Goal: Task Accomplishment & Management: Manage account settings

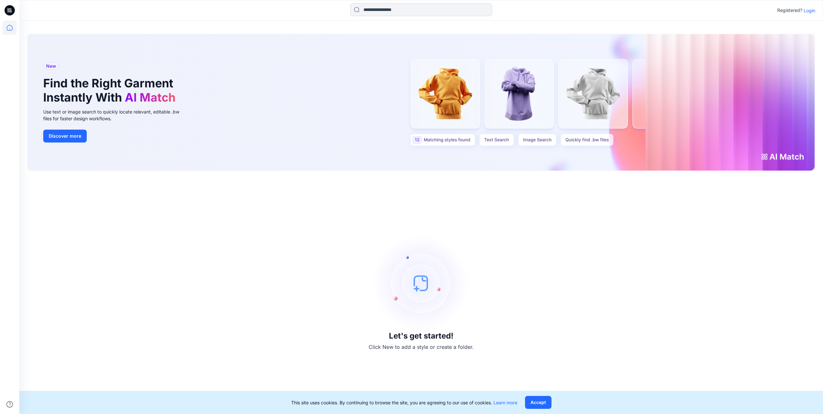
click at [806, 8] on p "Login" at bounding box center [809, 10] width 12 height 7
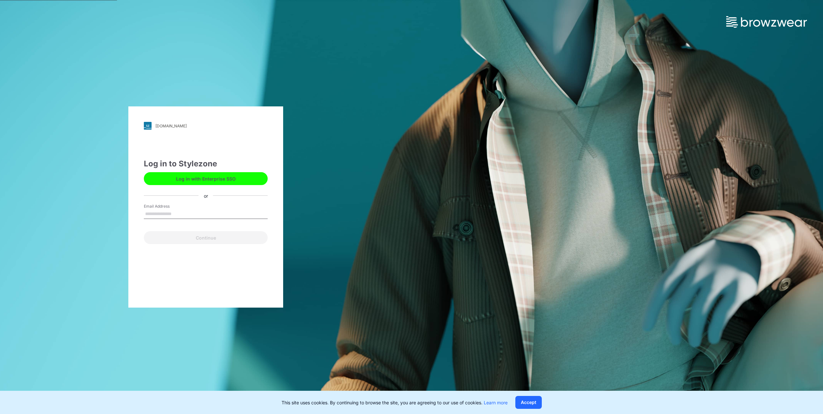
click at [178, 210] on input "Email Address" at bounding box center [206, 214] width 124 height 10
type input "**********"
click at [207, 240] on button "Continue" at bounding box center [206, 237] width 124 height 13
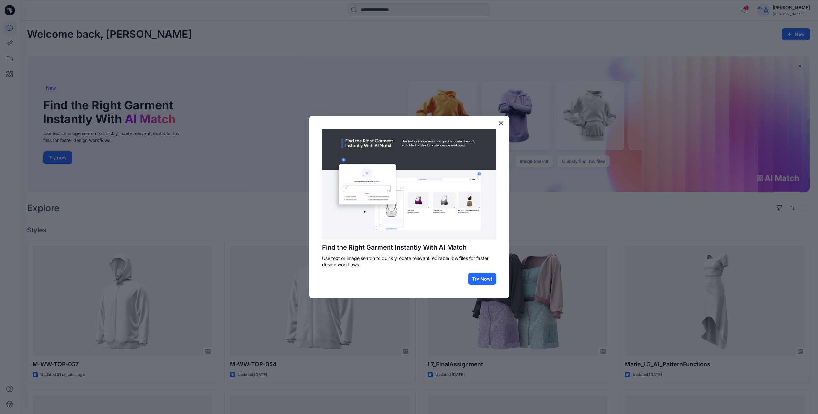
click at [497, 124] on div "Find the Right Garment Instantly With AI Match Use text or image search to quic…" at bounding box center [409, 207] width 200 height 182
click at [502, 123] on button "×" at bounding box center [501, 123] width 6 height 10
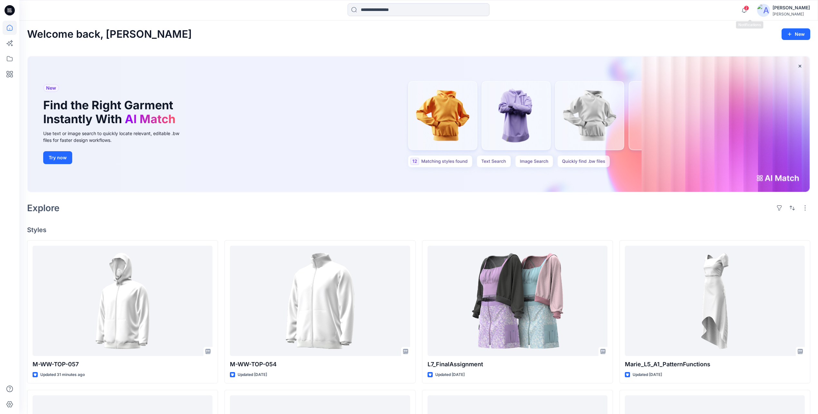
click at [749, 9] on span "2" at bounding box center [746, 7] width 5 height 5
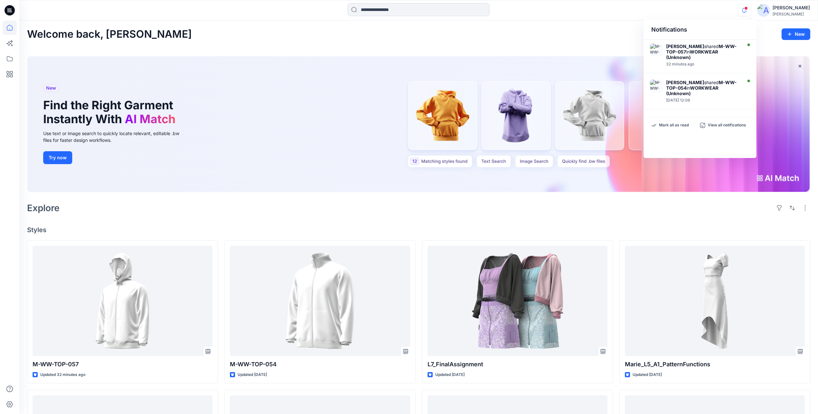
click at [811, 13] on div "Notifications Ida-Charlotte Juvkam shared M-WW-TOP-057 in WORKWEAR (Unknown) 32…" at bounding box center [418, 10] width 798 height 14
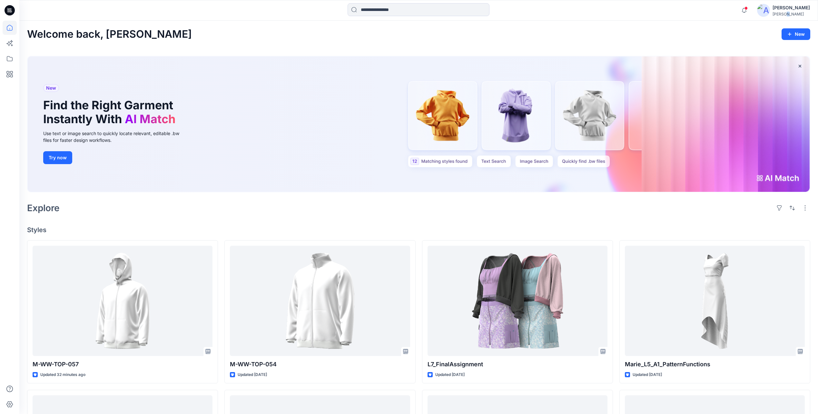
click at [790, 13] on div "[PERSON_NAME]" at bounding box center [790, 14] width 37 height 5
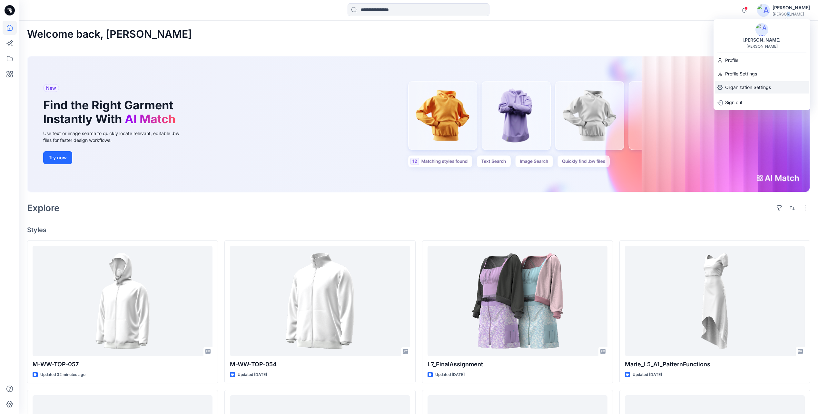
click at [744, 90] on p "Organization Settings" at bounding box center [748, 87] width 46 height 12
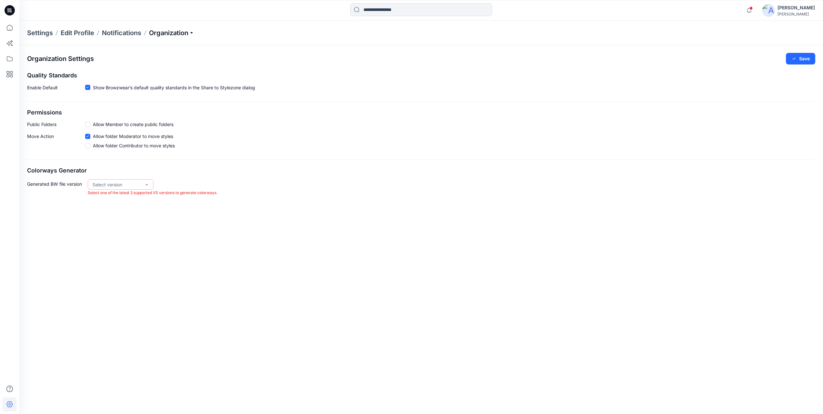
click at [179, 34] on p "Organization" at bounding box center [171, 32] width 45 height 9
click at [153, 49] on link "Invite/Edit Users" at bounding box center [172, 47] width 94 height 13
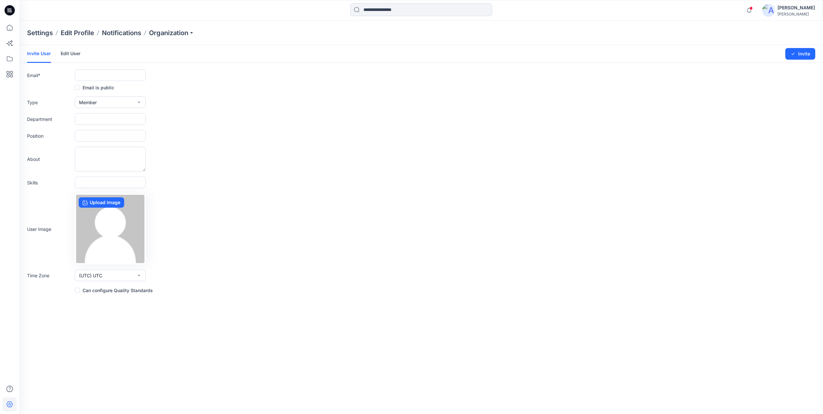
click at [67, 55] on link "Edit User" at bounding box center [71, 53] width 20 height 17
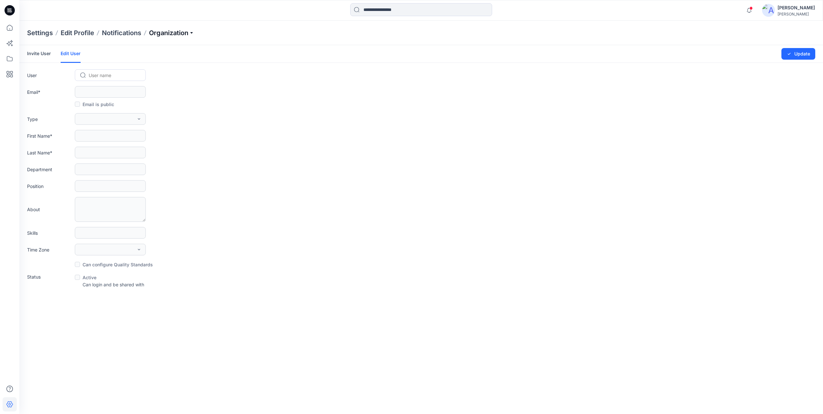
click at [192, 35] on p "Organization" at bounding box center [171, 32] width 45 height 9
click at [153, 114] on link "User Roles" at bounding box center [172, 112] width 94 height 13
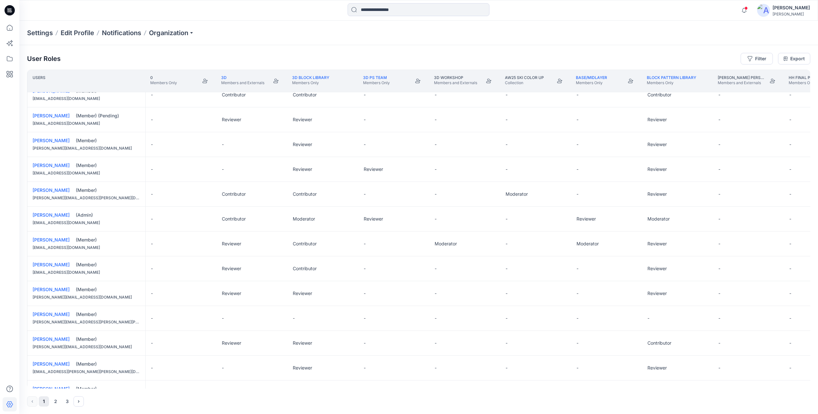
scroll to position [290, 0]
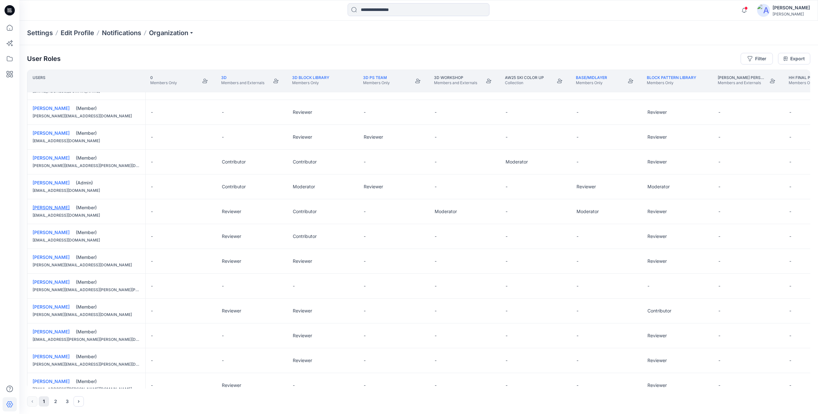
click at [65, 209] on link "Gjøril Bjercke Sæther" at bounding box center [51, 207] width 37 height 5
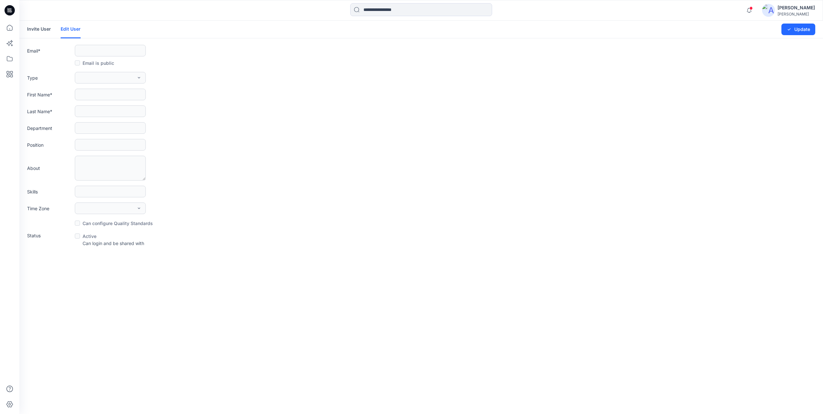
type input "**********"
type input "******"
type input "**********"
type input "******"
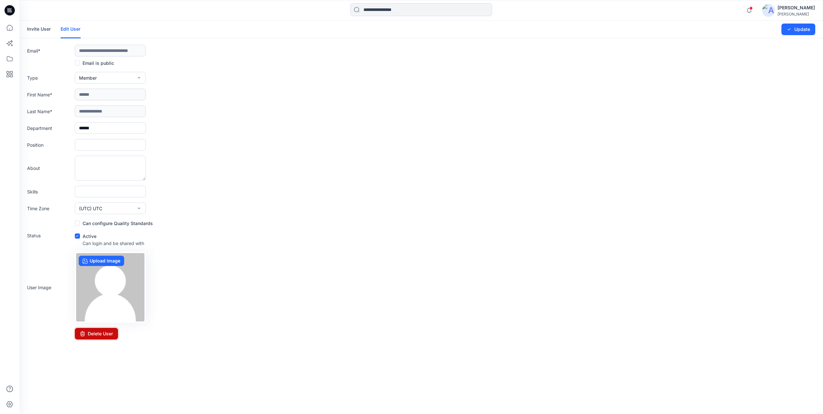
click at [87, 336] on button "Delete User" at bounding box center [96, 334] width 43 height 12
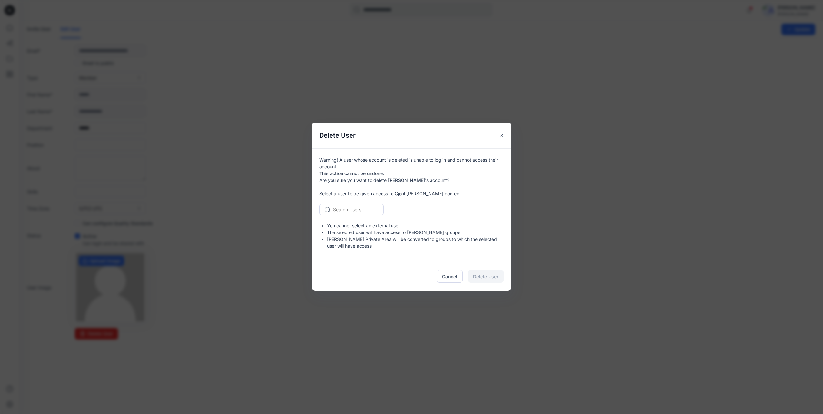
click at [361, 208] on div at bounding box center [355, 209] width 44 height 8
type input "*"
drag, startPoint x: 376, startPoint y: 257, endPoint x: 357, endPoint y: 207, distance: 53.1
click at [357, 207] on div at bounding box center [355, 209] width 44 height 8
type input "***"
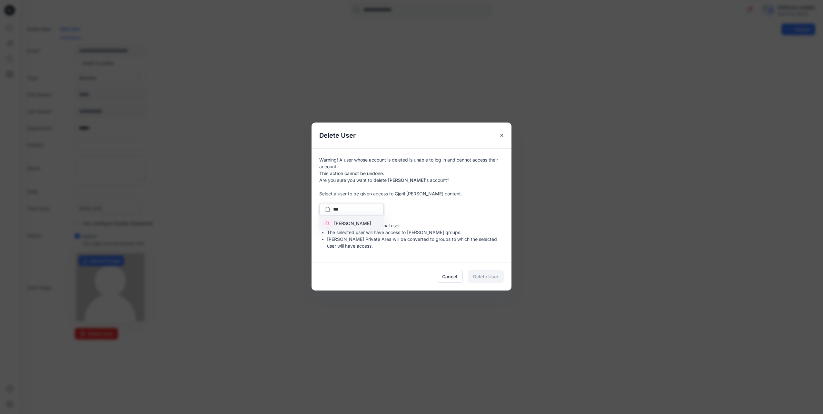
click at [365, 227] on div "EL Emma Lundberg" at bounding box center [351, 223] width 64 height 14
click at [375, 209] on div at bounding box center [355, 209] width 44 height 8
click at [440, 214] on div "option [object Object], selected. Use Up and Down to choose options, press Ente…" at bounding box center [411, 210] width 184 height 12
click at [378, 210] on div "Emma Lundberg" at bounding box center [355, 209] width 46 height 9
type input "**"
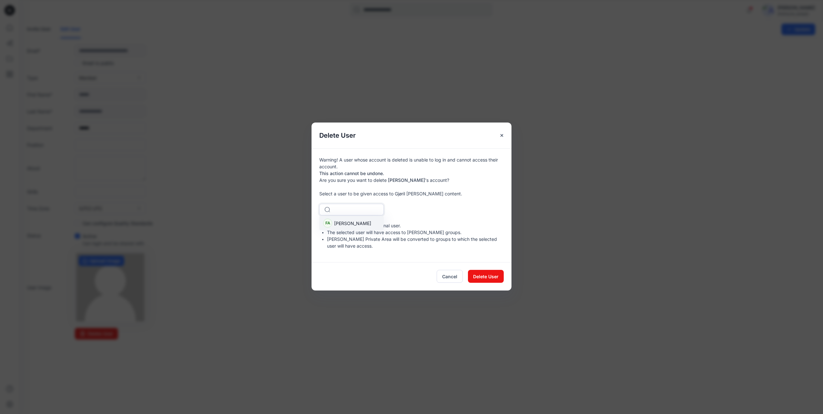
click at [408, 210] on div "1 result available for search term fa. Use Up and Down to choose options, press…" at bounding box center [411, 210] width 184 height 12
click at [493, 277] on span "Delete User" at bounding box center [485, 276] width 25 height 7
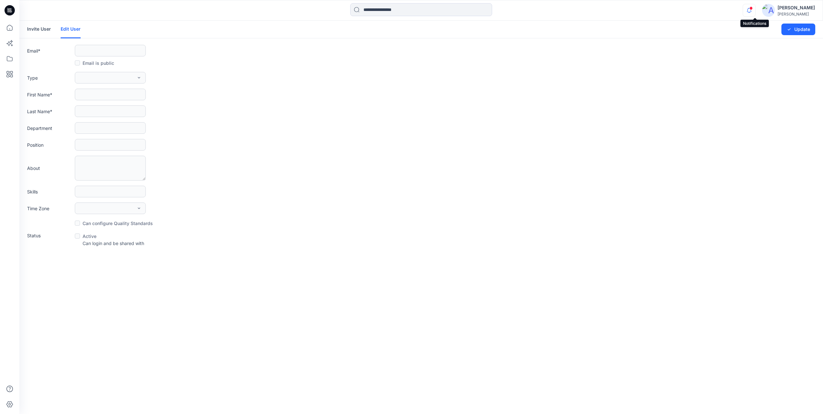
click at [752, 9] on icon "button" at bounding box center [749, 10] width 12 height 13
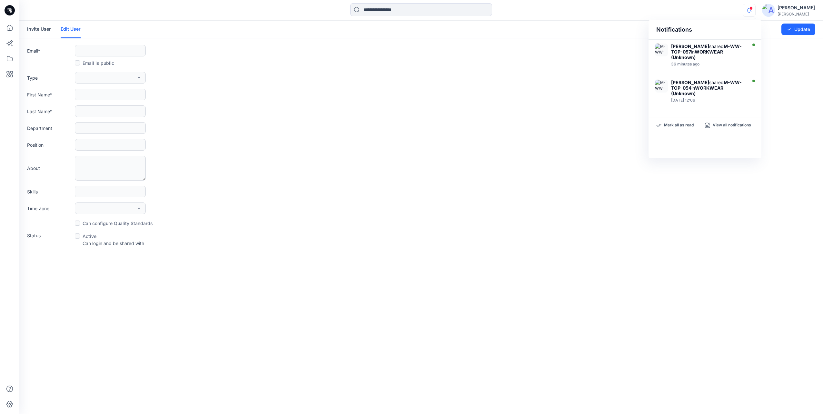
click at [243, 106] on div "Last Name *" at bounding box center [421, 111] width 788 height 12
click at [72, 29] on link "Edit User" at bounding box center [71, 30] width 20 height 18
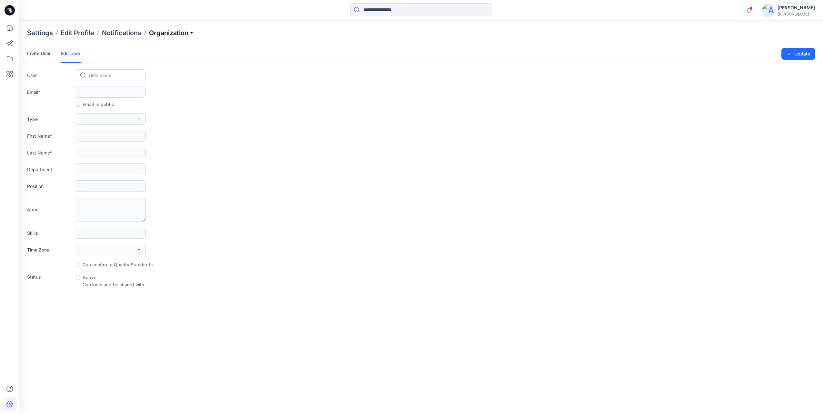
click at [185, 31] on p "Organization" at bounding box center [171, 32] width 45 height 9
click at [149, 108] on link "User Roles" at bounding box center [172, 112] width 94 height 13
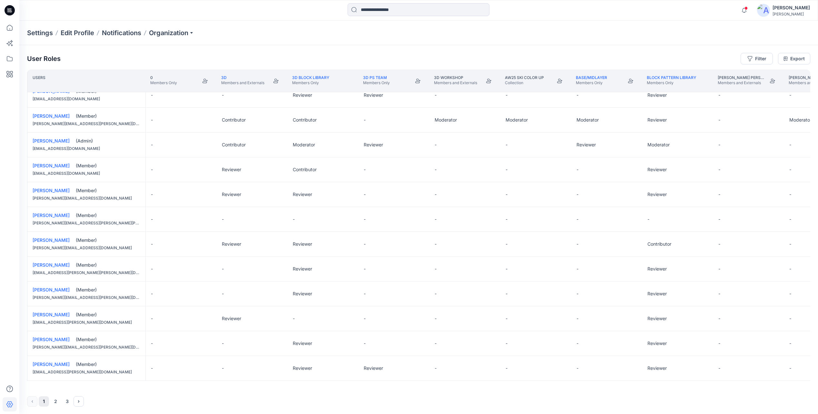
scroll to position [0, 0]
click at [79, 402] on icon "Next" at bounding box center [78, 401] width 1 height 2
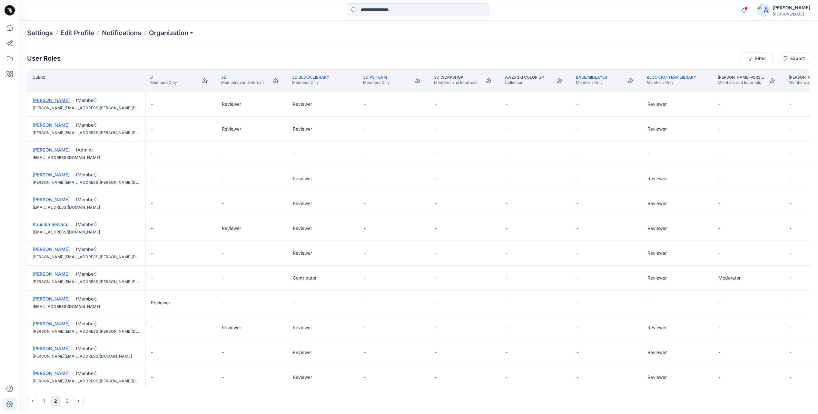
click at [59, 101] on link "Josefine Sandersen Greve" at bounding box center [51, 99] width 37 height 5
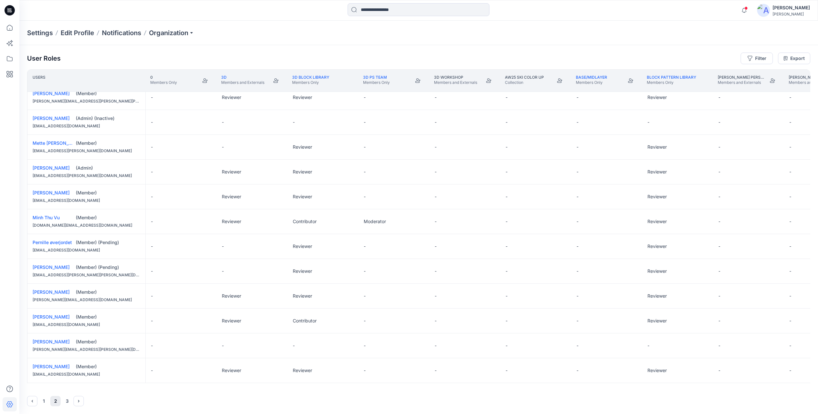
scroll to position [333, 0]
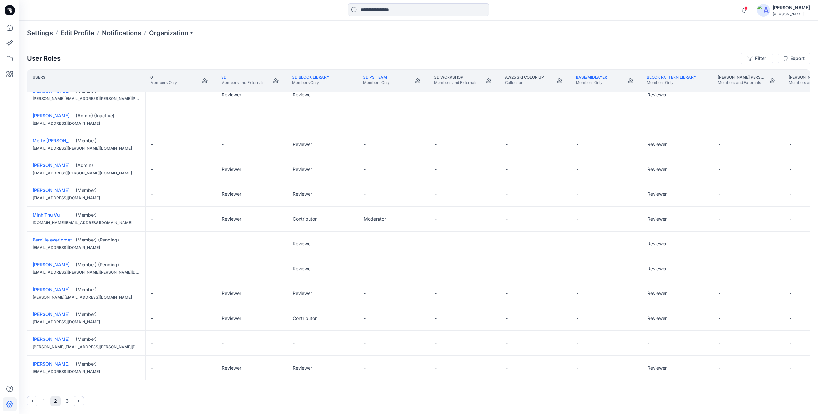
click at [78, 402] on icon "Next" at bounding box center [78, 400] width 5 height 5
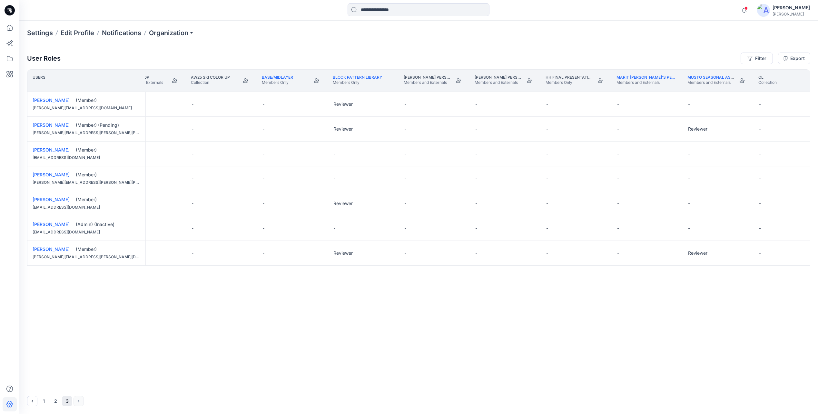
scroll to position [0, 392]
click at [409, 76] on p "Claudia Chan's Personal Zone" at bounding box center [419, 77] width 46 height 5
click at [747, 8] on icon "button" at bounding box center [744, 10] width 12 height 13
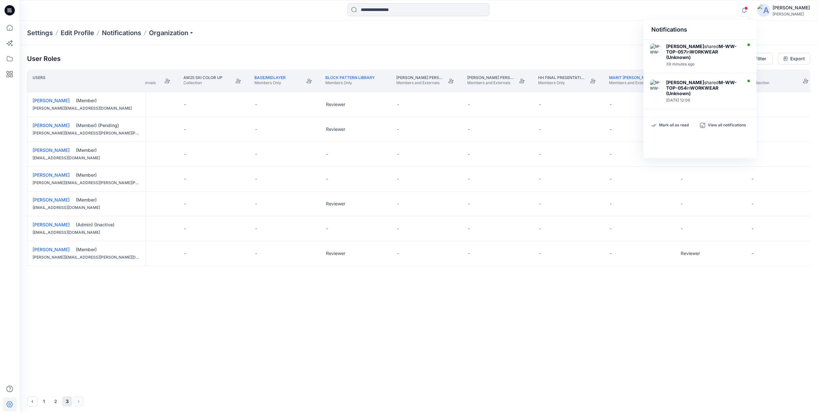
click at [781, 8] on div "Fanny Ahrman" at bounding box center [790, 8] width 37 height 8
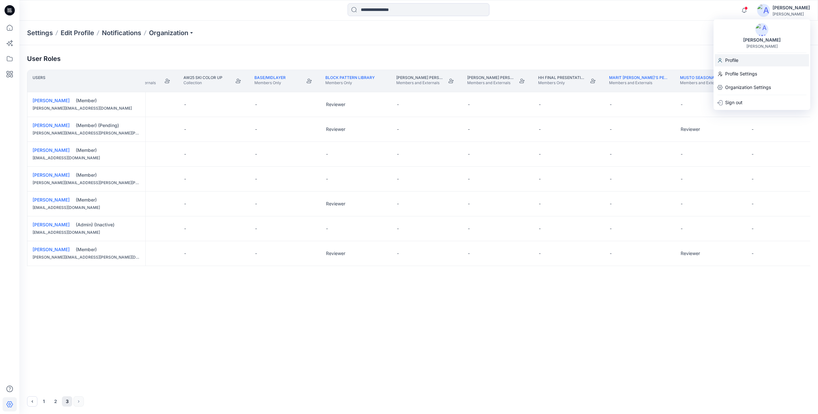
click at [733, 62] on p "Profile" at bounding box center [731, 60] width 13 height 12
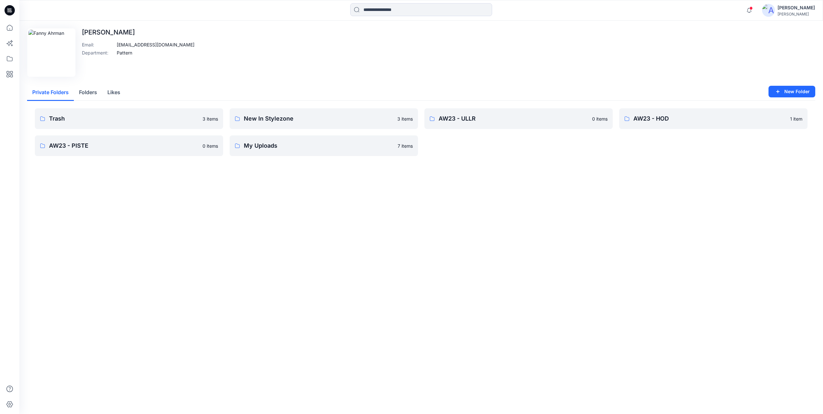
click at [86, 89] on button "Folders" at bounding box center [88, 92] width 28 height 16
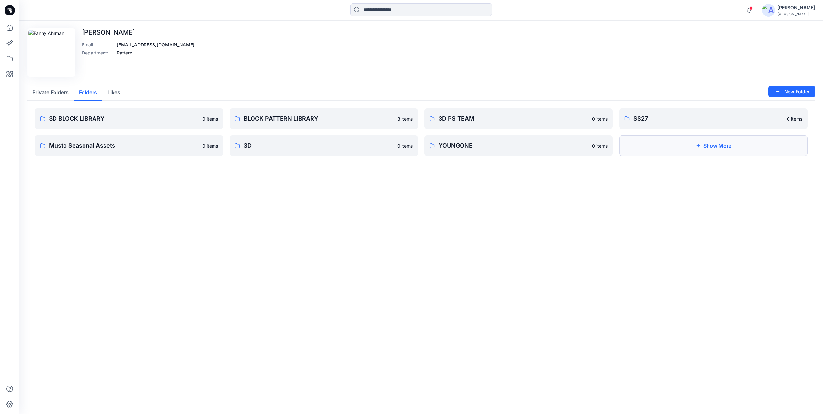
click at [642, 155] on button "Show More" at bounding box center [713, 145] width 188 height 21
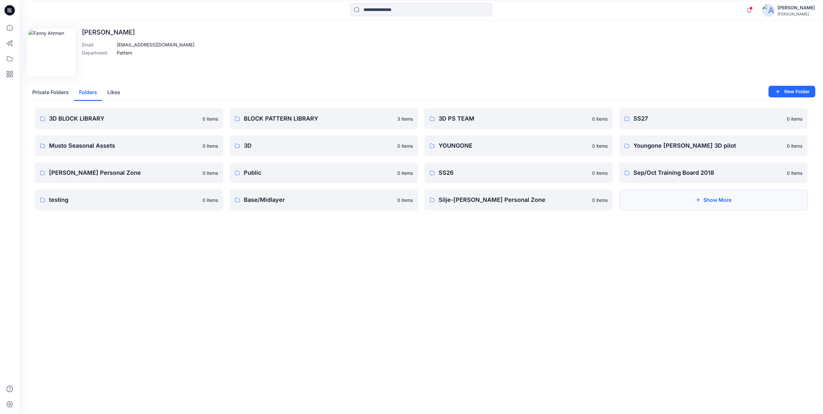
click at [693, 204] on button "Show More" at bounding box center [713, 200] width 188 height 21
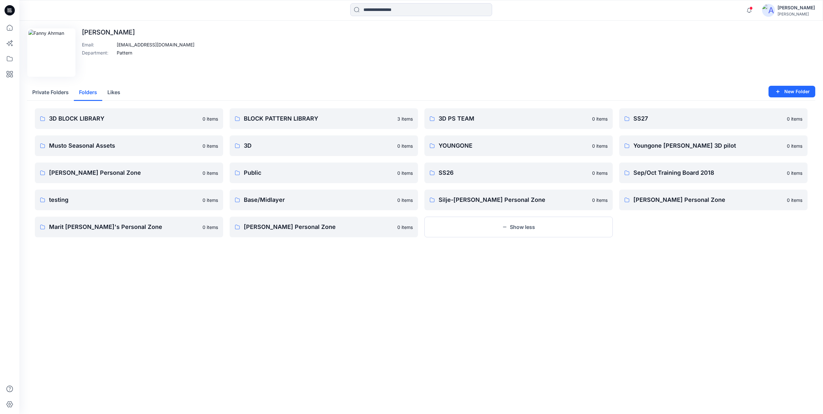
drag, startPoint x: 253, startPoint y: 225, endPoint x: 277, endPoint y: 272, distance: 53.2
click at [215, 278] on div "Edit Image Fanny Ahrman Email : fanny.ahrman@hellyhansen.com Department : Patte…" at bounding box center [420, 217] width 803 height 393
click at [357, 229] on p "Rebecca Johansson's Personal Zone" at bounding box center [319, 226] width 150 height 9
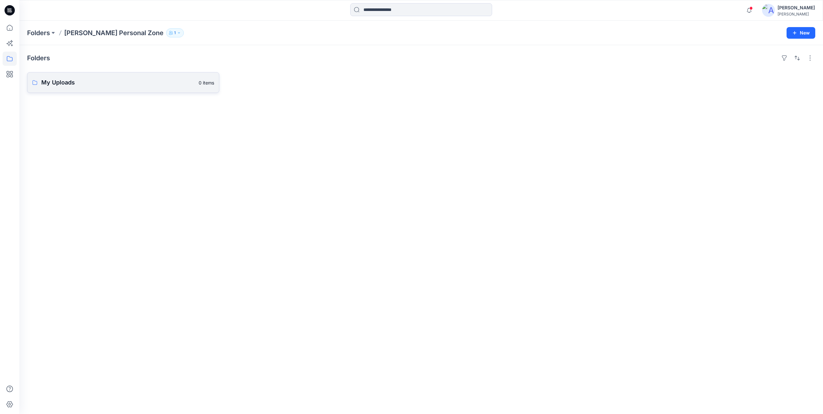
click at [91, 88] on link "My Uploads 0 items" at bounding box center [123, 82] width 192 height 21
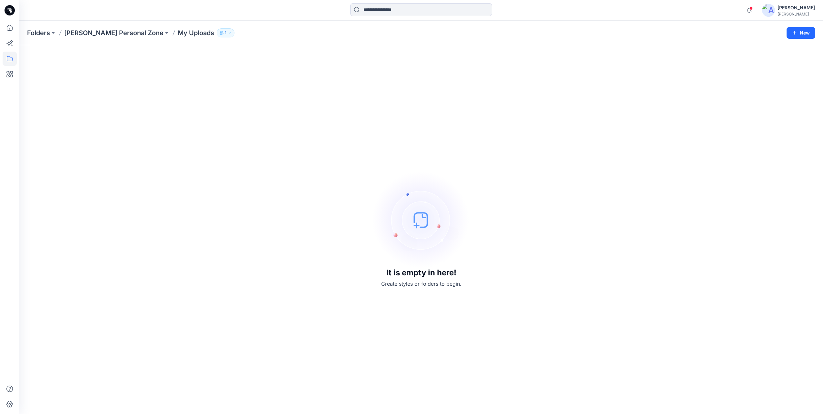
click at [223, 33] on icon "button" at bounding box center [221, 33] width 4 height 4
drag, startPoint x: 405, startPoint y: 266, endPoint x: 401, endPoint y: 264, distance: 4.3
click at [404, 266] on img at bounding box center [421, 219] width 97 height 97
click at [170, 33] on button at bounding box center [166, 32] width 6 height 9
click at [54, 34] on button at bounding box center [53, 32] width 6 height 9
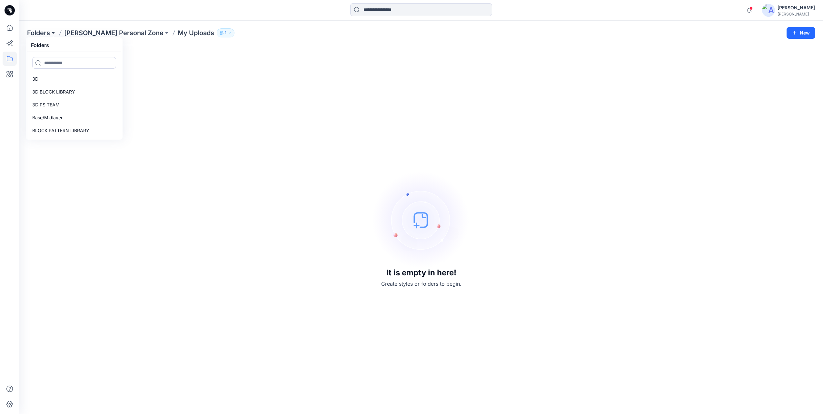
click at [51, 32] on button at bounding box center [53, 32] width 6 height 9
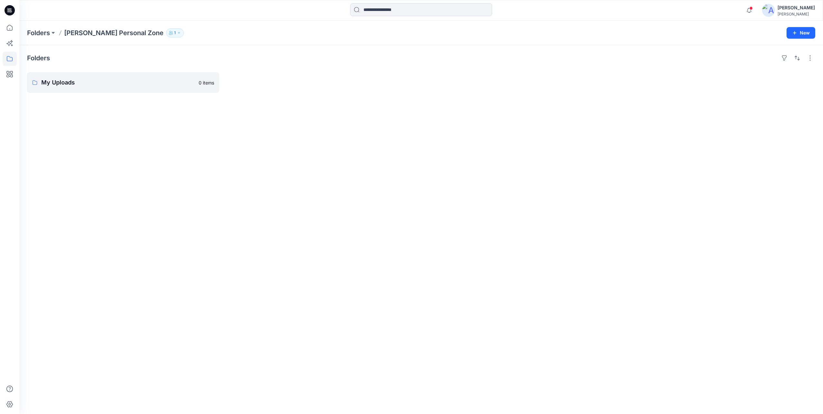
drag, startPoint x: 75, startPoint y: 89, endPoint x: 442, endPoint y: 73, distance: 366.8
click at [442, 73] on div at bounding box center [520, 82] width 192 height 21
click at [809, 58] on button "button" at bounding box center [809, 58] width 10 height 10
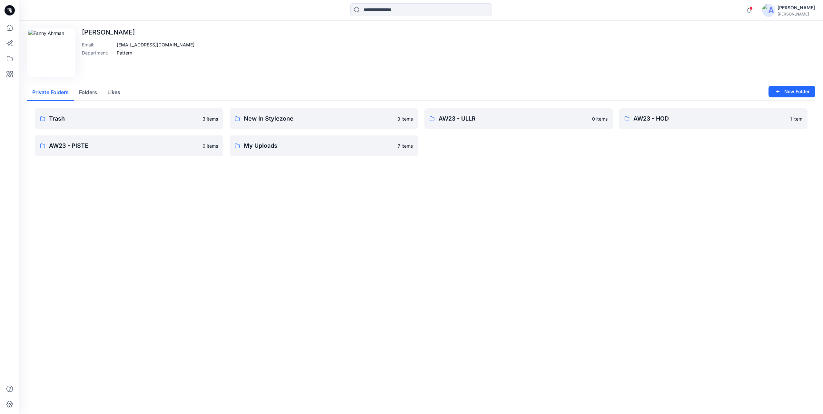
click at [86, 91] on button "Folders" at bounding box center [88, 92] width 28 height 16
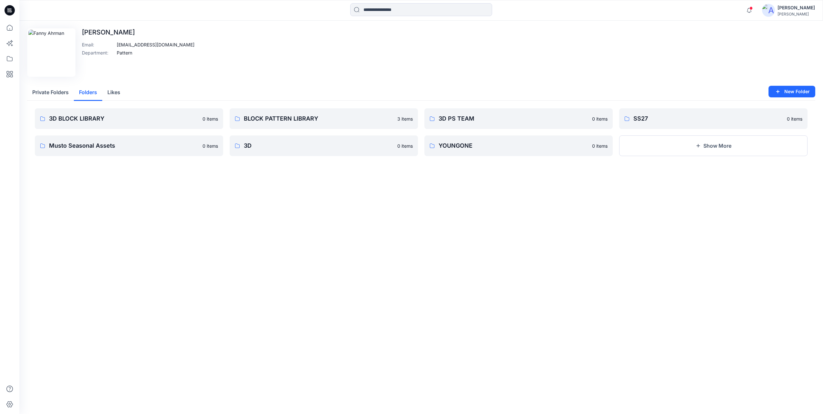
click at [112, 96] on button "Likes" at bounding box center [113, 92] width 23 height 16
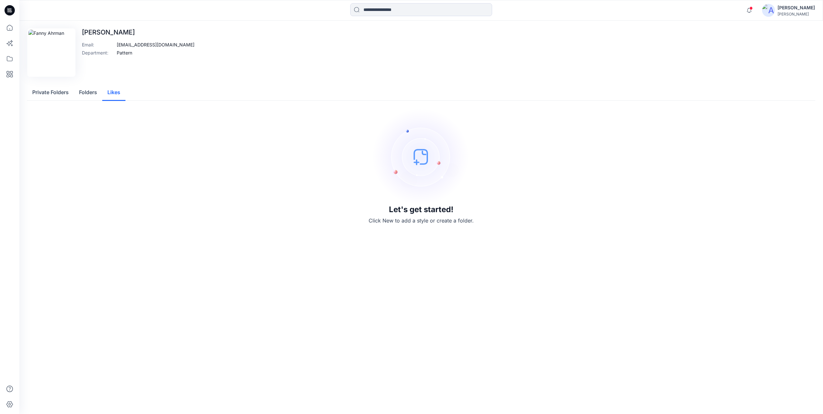
click at [52, 98] on button "Private Folders" at bounding box center [50, 92] width 47 height 16
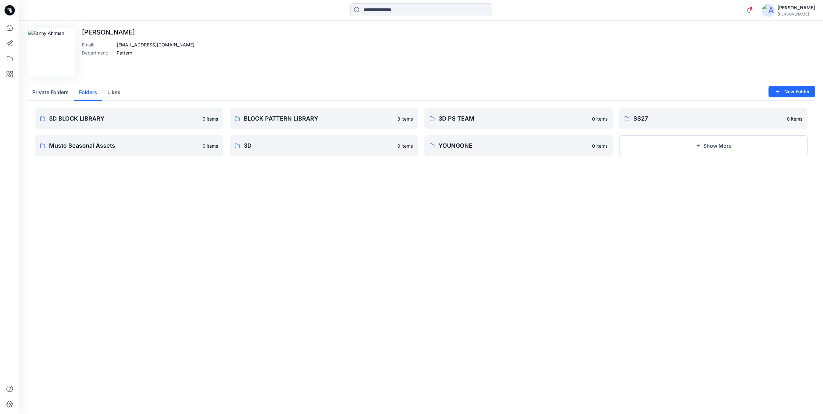
click at [82, 92] on button "Folders" at bounding box center [88, 92] width 28 height 16
click at [755, 6] on icon "button" at bounding box center [749, 10] width 12 height 13
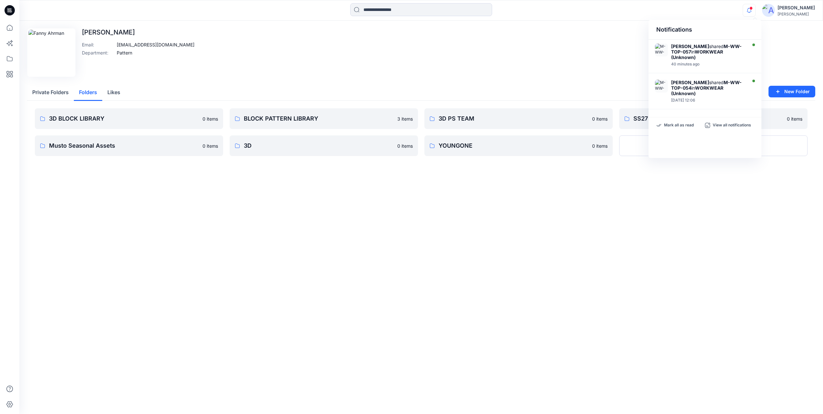
click at [774, 12] on img at bounding box center [768, 10] width 13 height 13
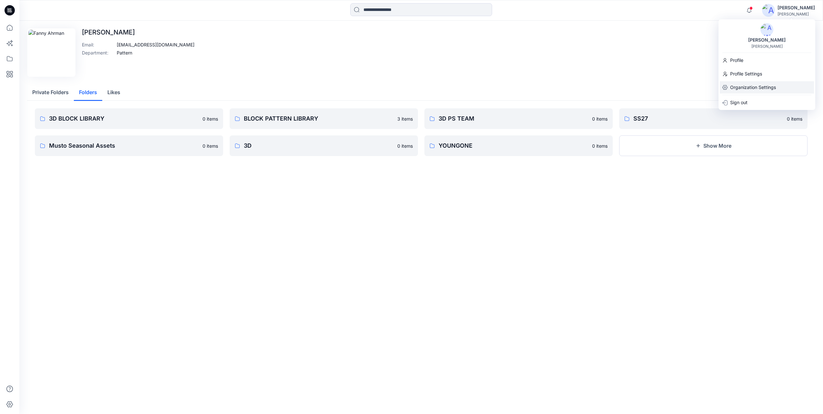
click at [748, 87] on p "Organization Settings" at bounding box center [753, 87] width 46 height 12
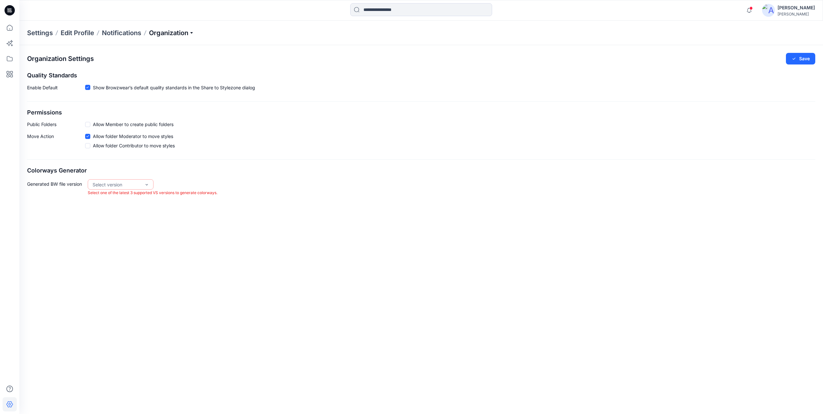
click at [190, 31] on p "Organization" at bounding box center [171, 32] width 45 height 9
click at [13, 58] on icon at bounding box center [10, 59] width 14 height 14
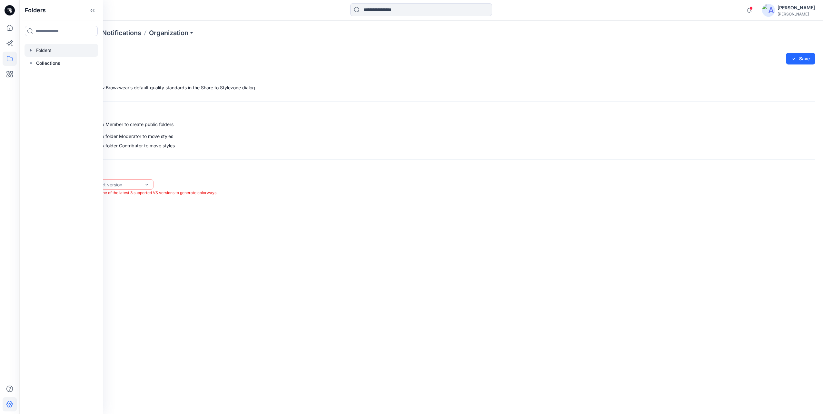
click at [32, 51] on icon "button" at bounding box center [30, 50] width 5 height 5
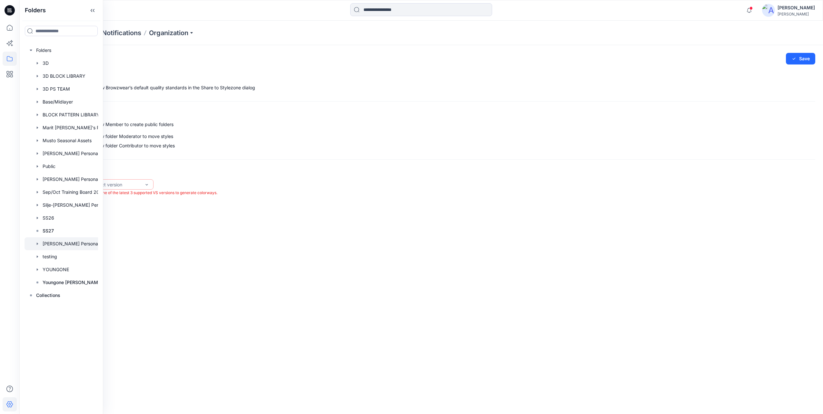
click at [37, 242] on icon "button" at bounding box center [37, 243] width 5 height 5
click at [44, 255] on icon at bounding box center [43, 256] width 5 height 5
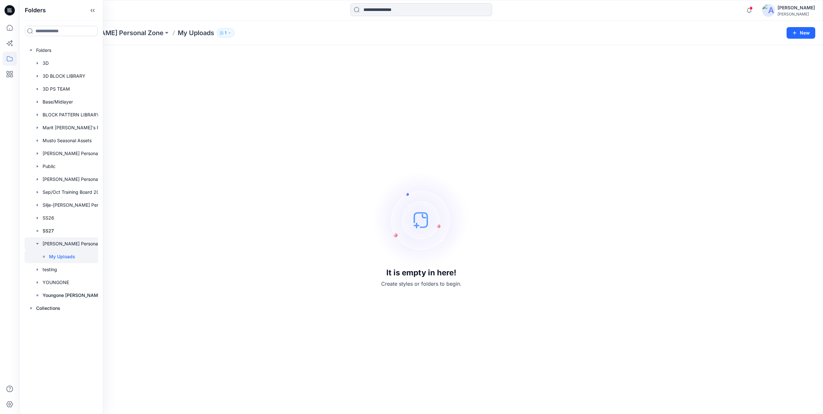
click at [56, 247] on div at bounding box center [69, 243] width 90 height 13
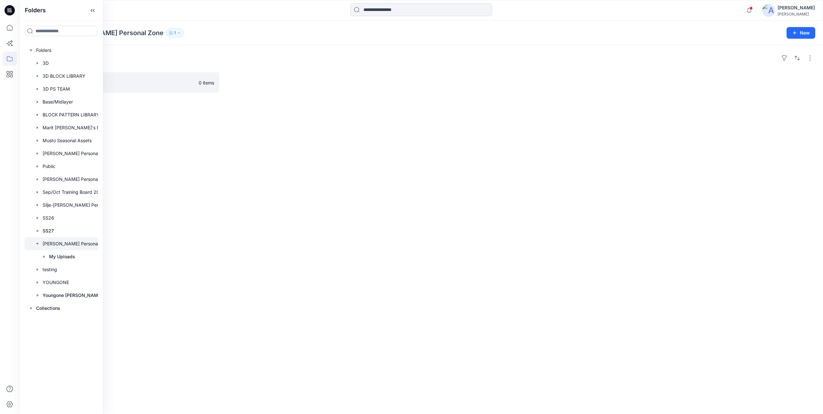
drag, startPoint x: 677, startPoint y: 137, endPoint x: 781, endPoint y: 83, distance: 117.8
click at [677, 137] on div "Folders My Uploads 0 items" at bounding box center [420, 229] width 803 height 369
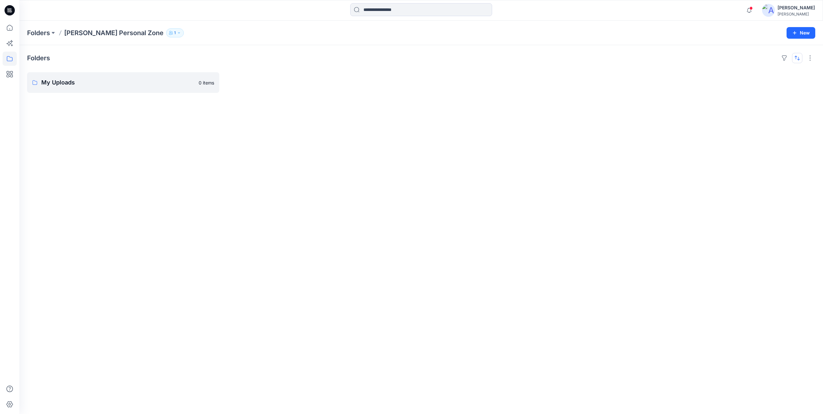
click at [800, 57] on button "button" at bounding box center [797, 58] width 10 height 10
click at [812, 57] on button "button" at bounding box center [809, 58] width 10 height 10
click at [112, 170] on div "Folders Layout Grid Large Grid Folder View Compact Card Card View Card Info Tag…" at bounding box center [420, 229] width 803 height 369
click at [45, 35] on p "Folders" at bounding box center [38, 32] width 23 height 9
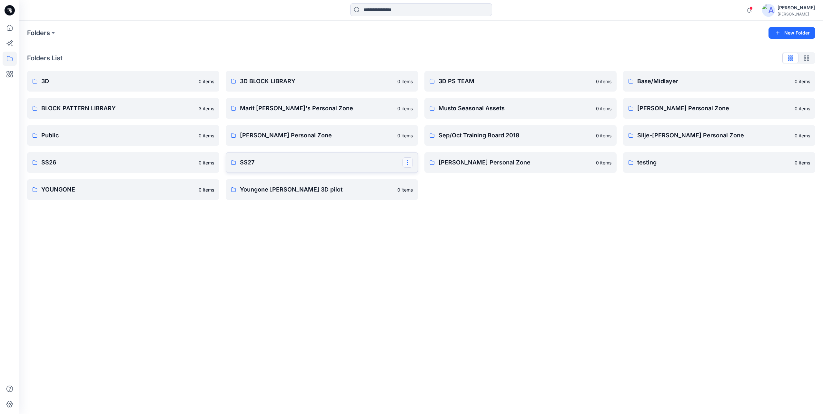
click at [409, 165] on button "button" at bounding box center [407, 162] width 10 height 10
drag, startPoint x: 665, startPoint y: 243, endPoint x: 648, endPoint y: 220, distance: 28.9
click at [665, 243] on div "Folders New Folder Folders List 3D 0 items BLOCK PATTERN LIBRARY 3 items Public…" at bounding box center [420, 217] width 803 height 393
click at [9, 405] on icon at bounding box center [10, 404] width 14 height 14
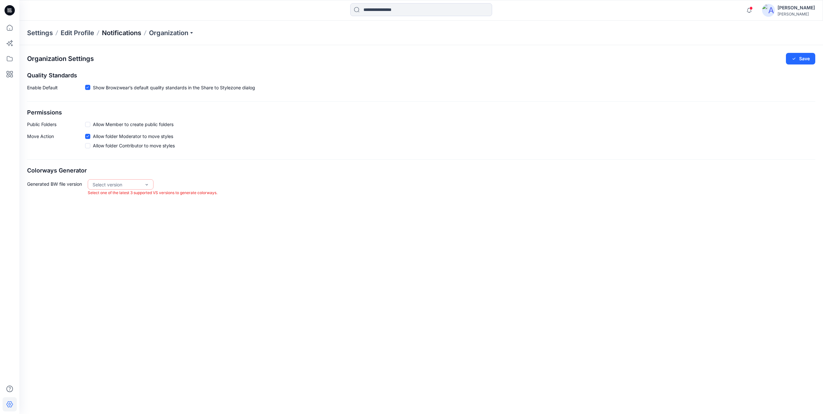
click at [122, 32] on p "Notifications" at bounding box center [121, 32] width 39 height 9
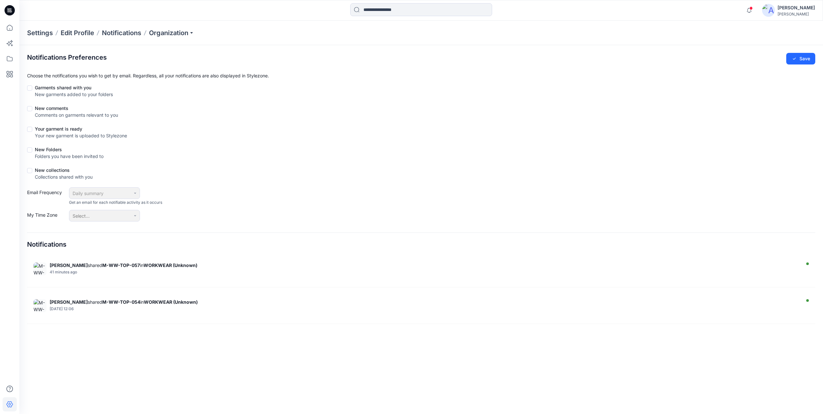
click at [38, 33] on p "Settings" at bounding box center [40, 32] width 26 height 9
click at [49, 35] on p "Settings" at bounding box center [40, 32] width 26 height 9
click at [85, 29] on p "Edit Profile" at bounding box center [78, 32] width 34 height 9
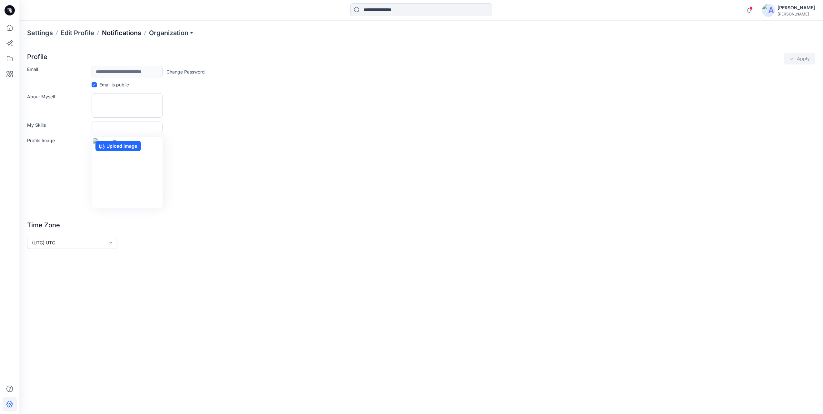
click at [116, 34] on p "Notifications" at bounding box center [121, 32] width 39 height 9
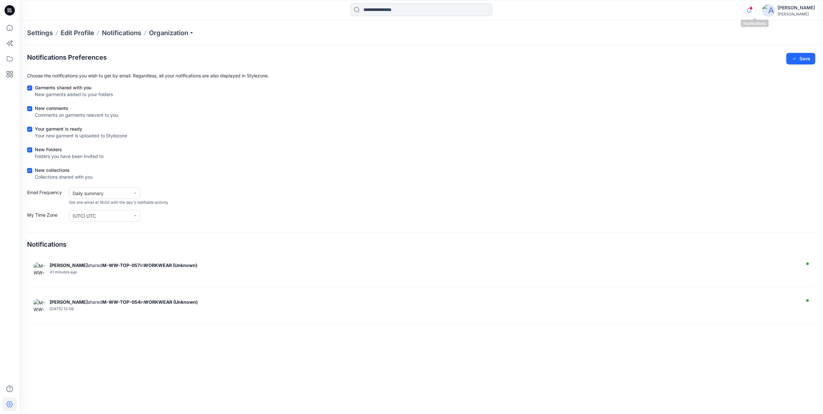
click at [754, 8] on icon "button" at bounding box center [749, 10] width 12 height 13
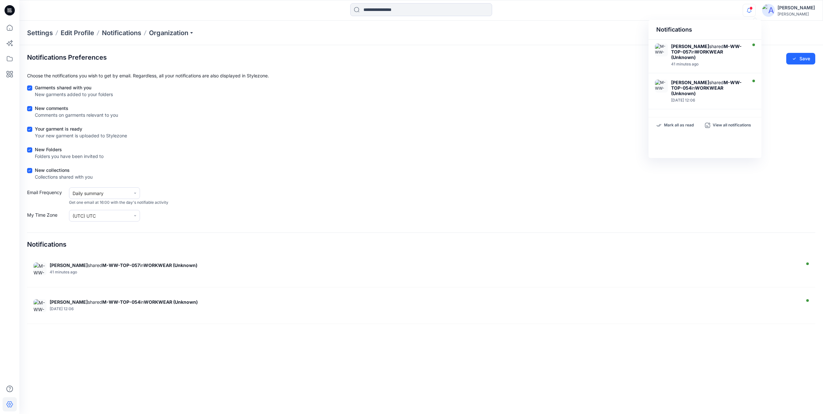
click at [754, 8] on icon "button" at bounding box center [749, 10] width 12 height 13
click at [796, 9] on div "Fanny Ahrman" at bounding box center [795, 8] width 37 height 8
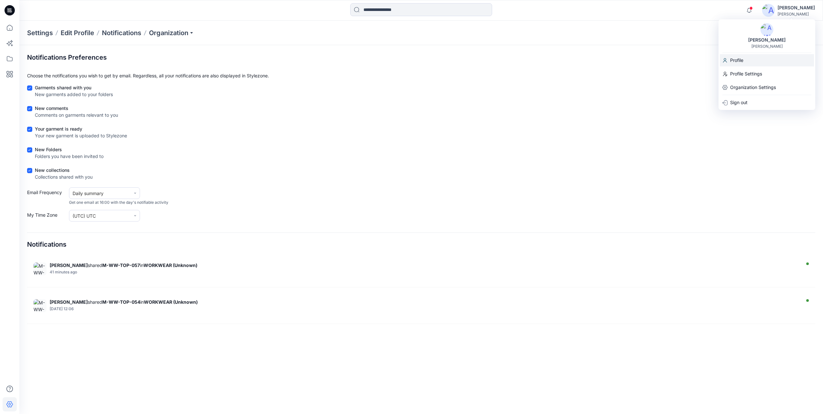
click at [730, 62] on p "Profile" at bounding box center [736, 60] width 13 height 12
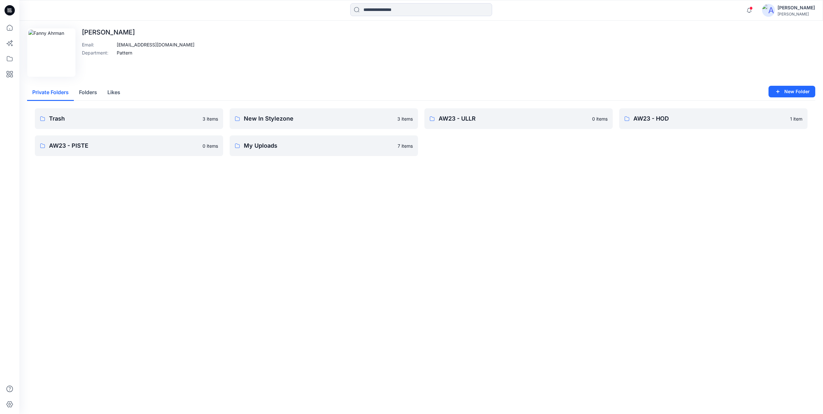
click at [89, 91] on button "Folders" at bounding box center [88, 92] width 28 height 16
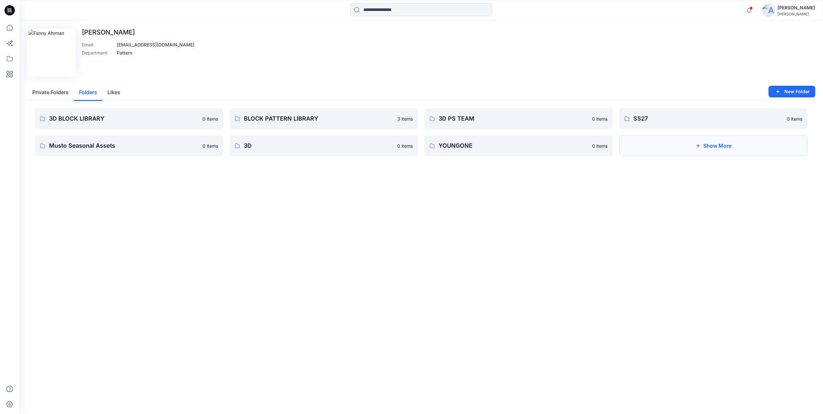
click at [667, 148] on button "Show More" at bounding box center [713, 145] width 188 height 21
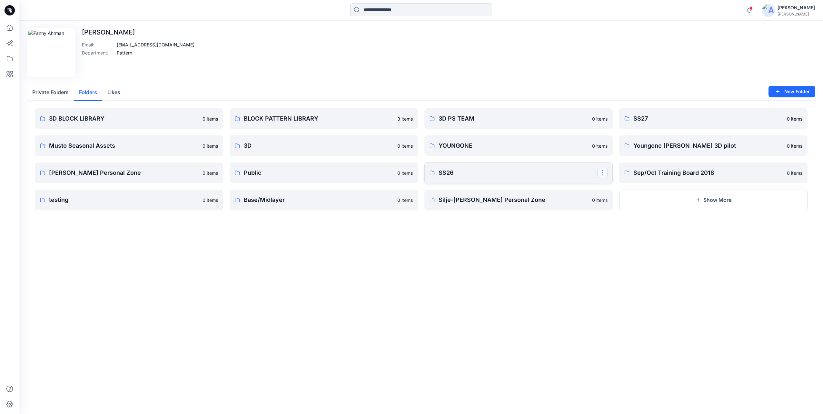
click at [604, 175] on button "button" at bounding box center [602, 173] width 10 height 10
click at [474, 283] on div "Edit Image Fanny Ahrman Email : fanny.ahrman@hellyhansen.com Department : Patte…" at bounding box center [420, 217] width 803 height 393
click at [507, 199] on p "Silje-Marita Skorstad's Personal Zone" at bounding box center [513, 199] width 150 height 9
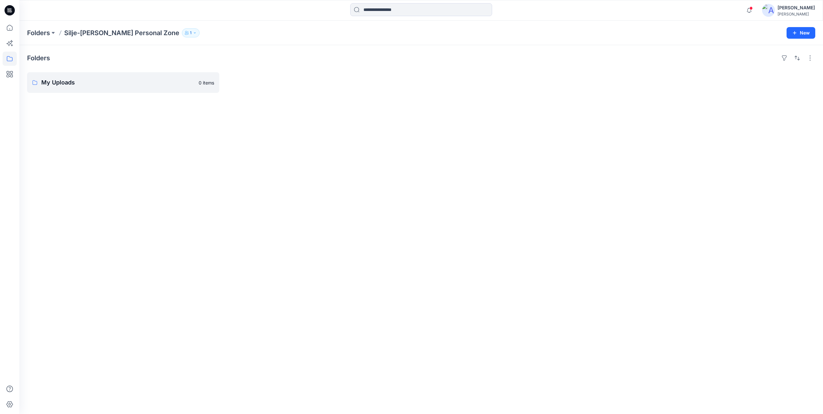
drag, startPoint x: 157, startPoint y: 78, endPoint x: 130, endPoint y: 115, distance: 45.7
click at [131, 115] on div "Folders My Uploads 0 items" at bounding box center [420, 229] width 803 height 369
click at [91, 87] on link "My Uploads 0 items" at bounding box center [123, 82] width 192 height 21
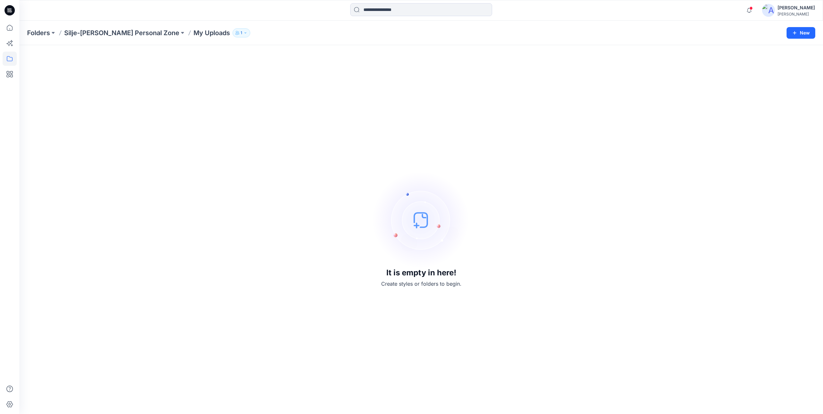
click at [239, 31] on icon "button" at bounding box center [237, 33] width 4 height 4
click at [257, 92] on p "Fanny Ahrman" at bounding box center [260, 89] width 37 height 7
click at [242, 31] on p "1" at bounding box center [241, 32] width 2 height 7
click at [158, 231] on div "It is empty in here! Create styles or folders to begin." at bounding box center [421, 229] width 788 height 353
drag, startPoint x: 382, startPoint y: 233, endPoint x: 596, endPoint y: 220, distance: 214.7
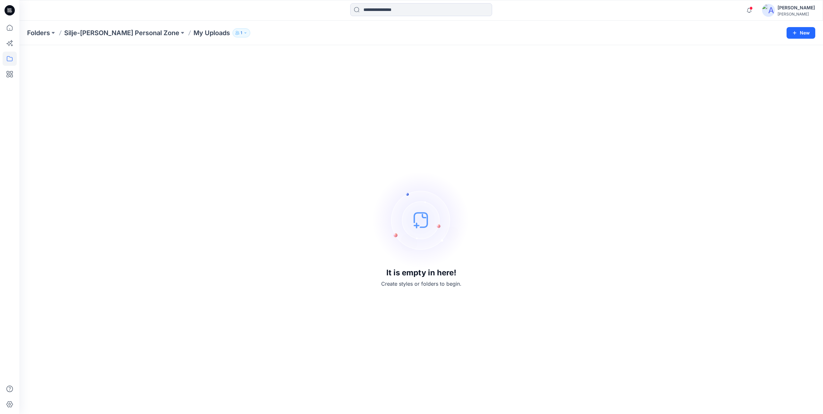
click at [596, 220] on div "It is empty in here! Create styles or folders to begin." at bounding box center [421, 229] width 788 height 353
click at [285, 230] on div "It is empty in here! Create styles or folders to begin." at bounding box center [421, 229] width 788 height 353
click at [255, 223] on div "It is empty in here! Create styles or folders to begin." at bounding box center [421, 229] width 788 height 353
click at [10, 5] on icon at bounding box center [10, 10] width 10 height 21
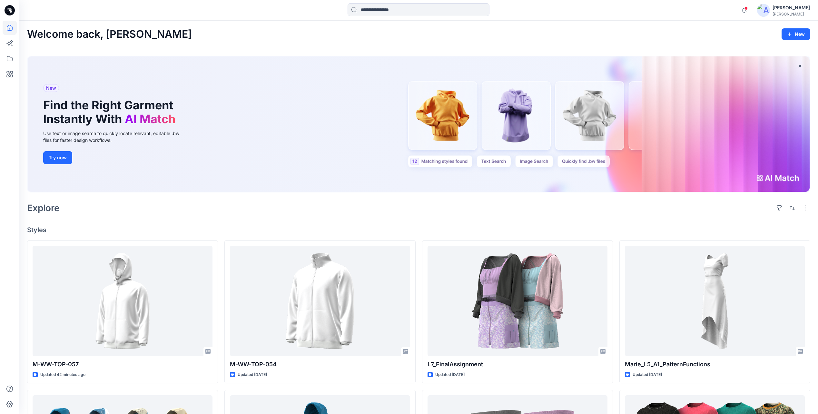
click at [779, 10] on div "Fanny Ahrman" at bounding box center [790, 8] width 37 height 8
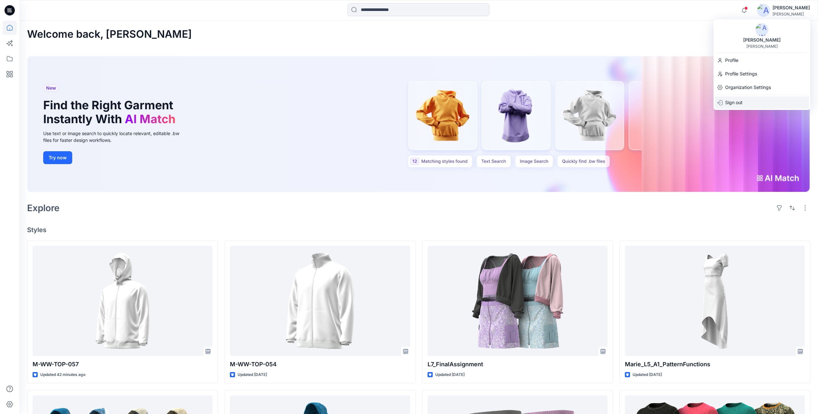
click at [735, 103] on p "Sign out" at bounding box center [733, 102] width 17 height 12
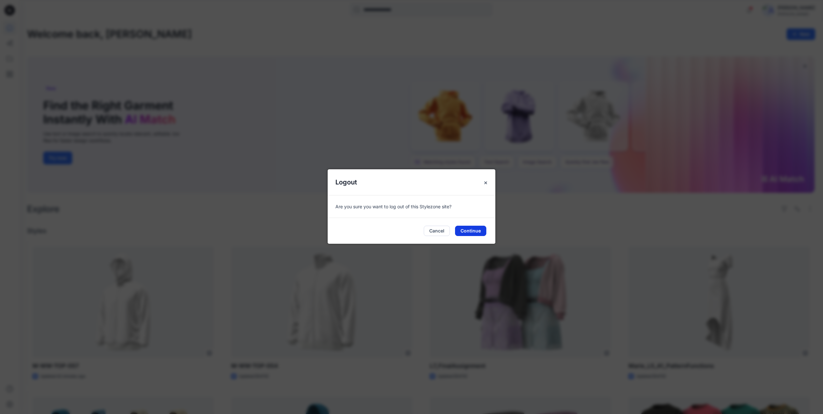
click at [479, 228] on button "Continue" at bounding box center [470, 231] width 31 height 10
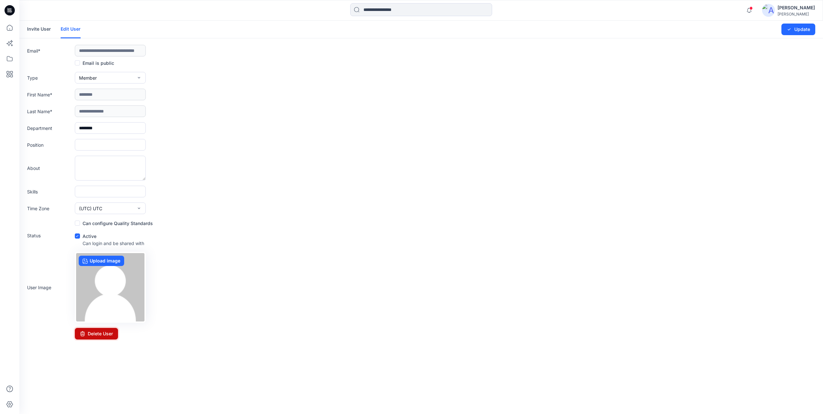
click at [98, 332] on button "Delete User" at bounding box center [96, 334] width 43 height 12
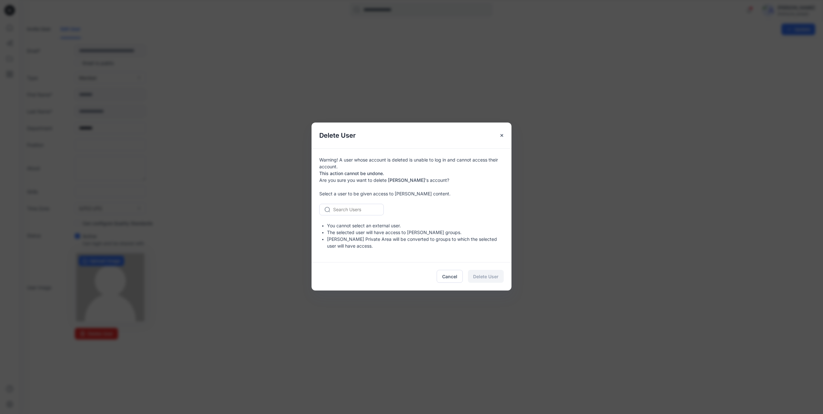
click at [359, 207] on div at bounding box center [355, 209] width 44 height 8
type input "***"
click at [370, 252] on span "Ida-Charlotte Juvkam" at bounding box center [352, 251] width 37 height 7
click at [488, 274] on span "Delete User" at bounding box center [485, 276] width 25 height 7
